Goal: Task Accomplishment & Management: Use online tool/utility

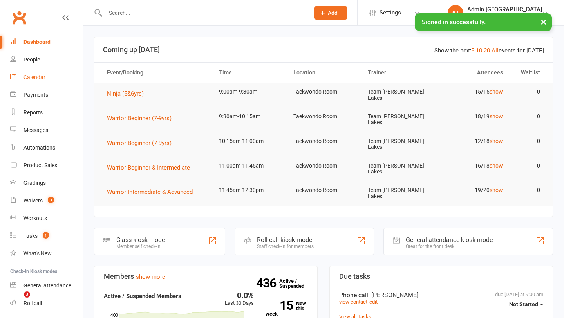
click at [30, 79] on div "Calendar" at bounding box center [35, 77] width 22 height 6
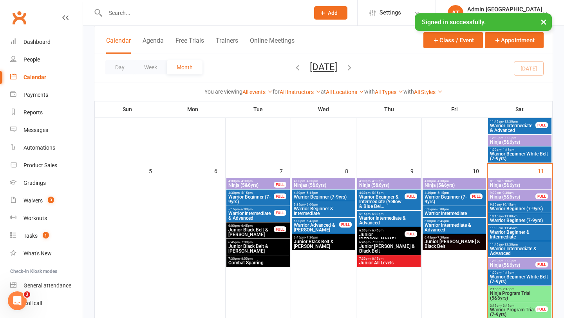
scroll to position [211, 0]
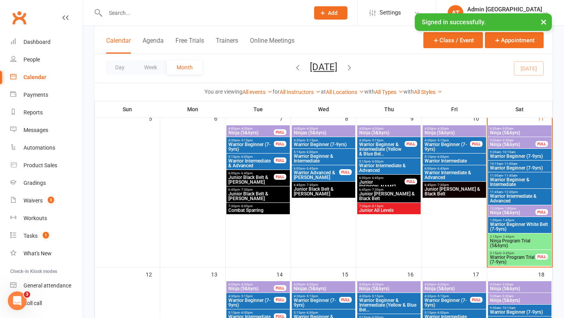
click at [517, 145] on span "Ninja (5&6yrs)" at bounding box center [513, 144] width 46 height 5
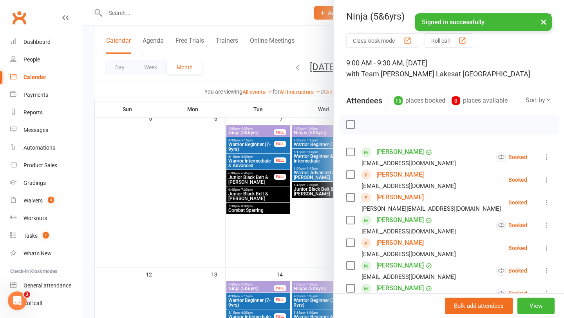
click at [446, 39] on button "Roll call" at bounding box center [449, 40] width 49 height 15
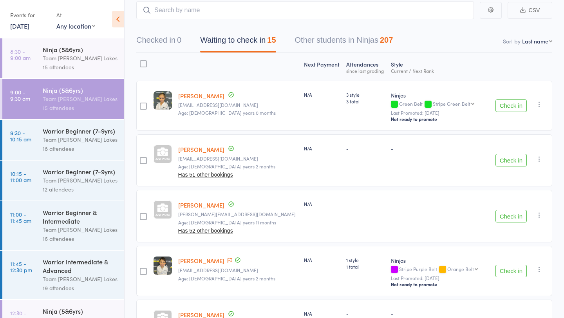
scroll to position [50, 0]
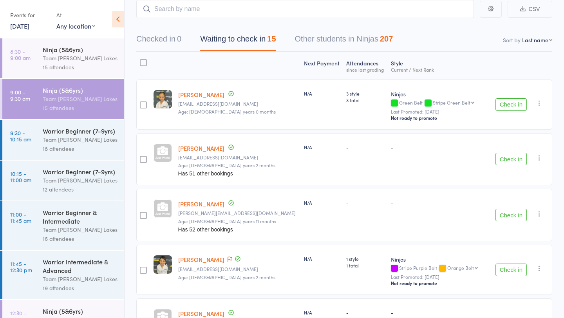
click at [505, 105] on button "Check in" at bounding box center [511, 104] width 31 height 13
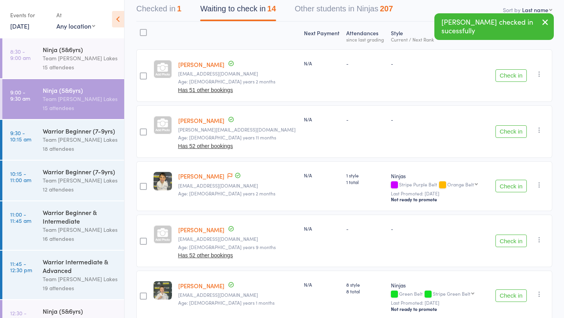
scroll to position [81, 0]
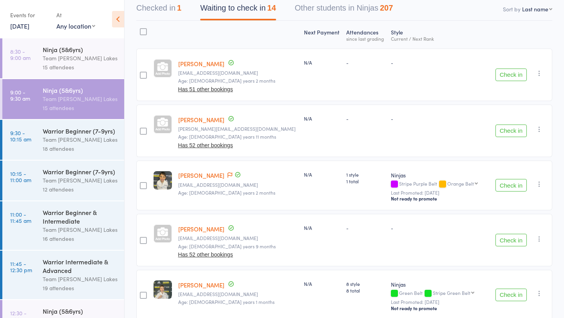
click at [509, 185] on button "Check in" at bounding box center [511, 185] width 31 height 13
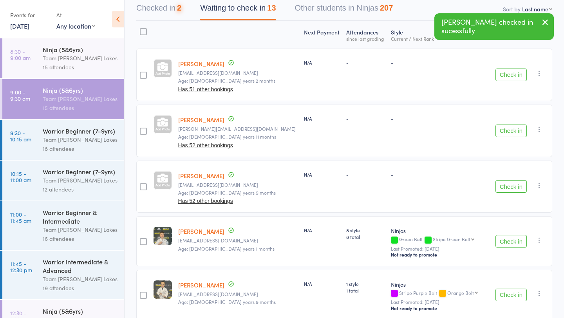
click at [509, 185] on button "Check in" at bounding box center [511, 186] width 31 height 13
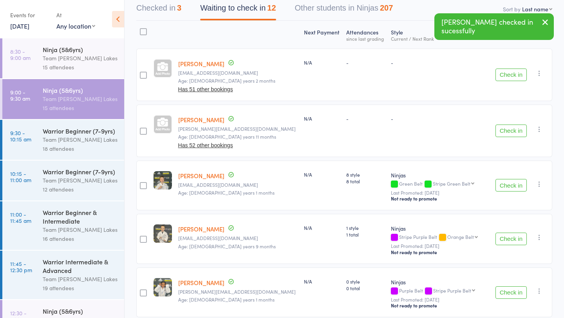
click at [508, 186] on button "Check in" at bounding box center [511, 185] width 31 height 13
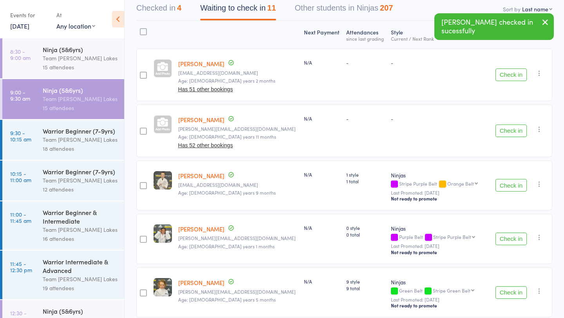
click at [508, 186] on button "Check in" at bounding box center [511, 185] width 31 height 13
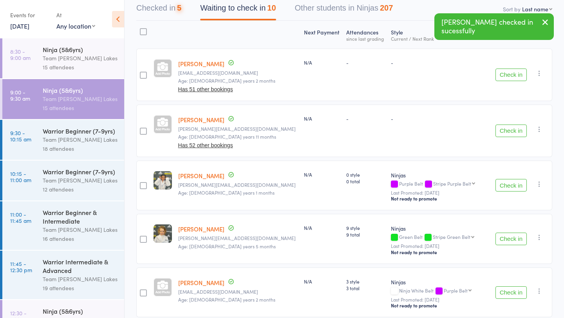
click at [508, 186] on button "Check in" at bounding box center [511, 185] width 31 height 13
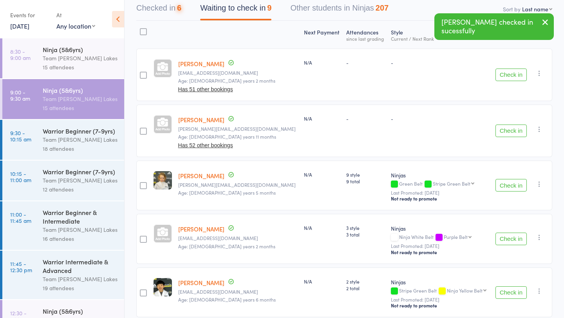
click at [508, 186] on button "Check in" at bounding box center [511, 185] width 31 height 13
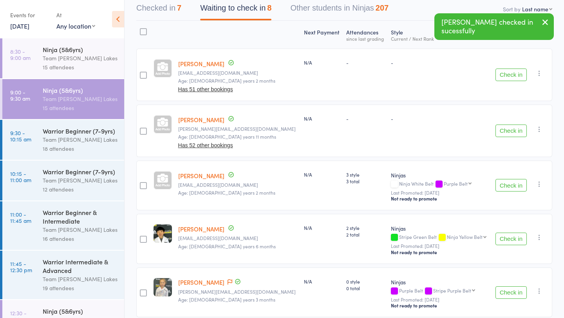
click at [508, 186] on button "Check in" at bounding box center [511, 185] width 31 height 13
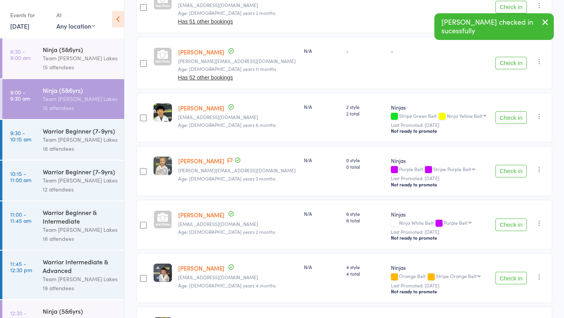
scroll to position [151, 0]
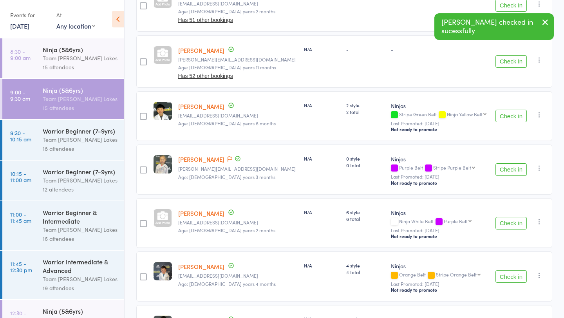
click at [512, 220] on button "Check in" at bounding box center [511, 223] width 31 height 13
click at [512, 222] on button "Check in" at bounding box center [511, 223] width 31 height 13
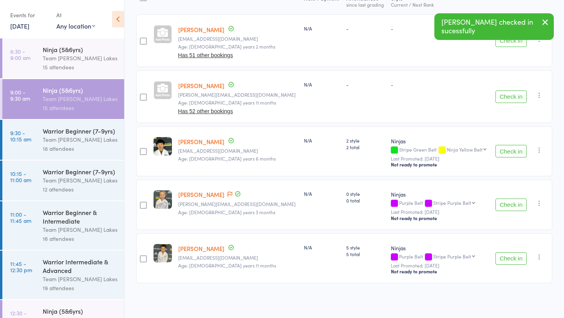
scroll to position [0, 0]
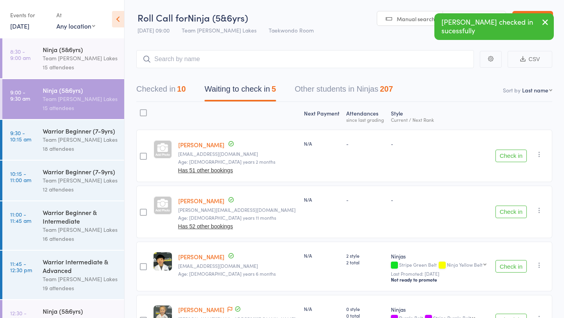
click at [141, 109] on div at bounding box center [143, 112] width 7 height 7
click at [141, 111] on input "checkbox" at bounding box center [141, 111] width 0 height 0
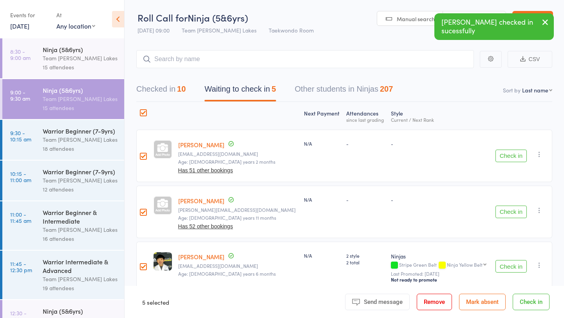
click at [471, 300] on button "Mark absent" at bounding box center [482, 302] width 47 height 16
